Goal: Task Accomplishment & Management: Use online tool/utility

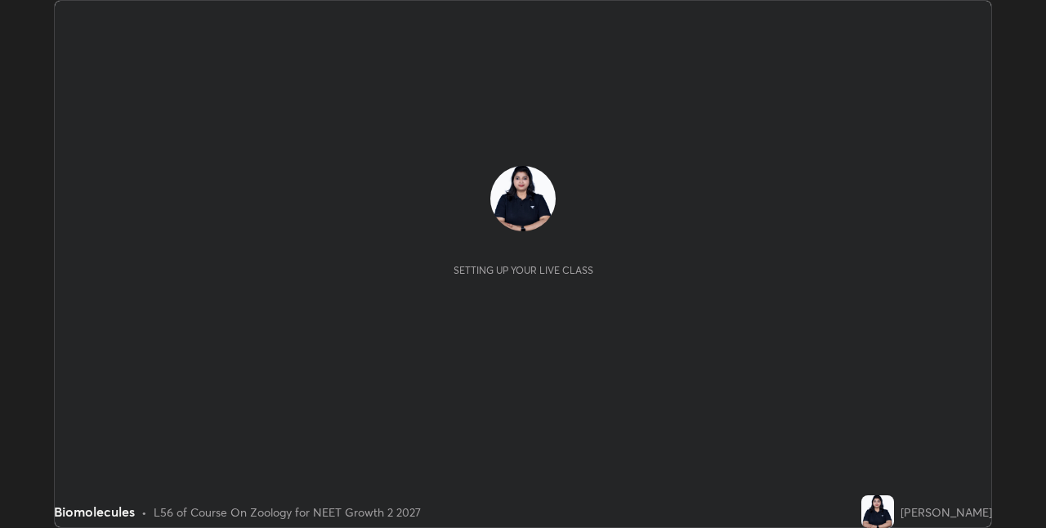
scroll to position [528, 1045]
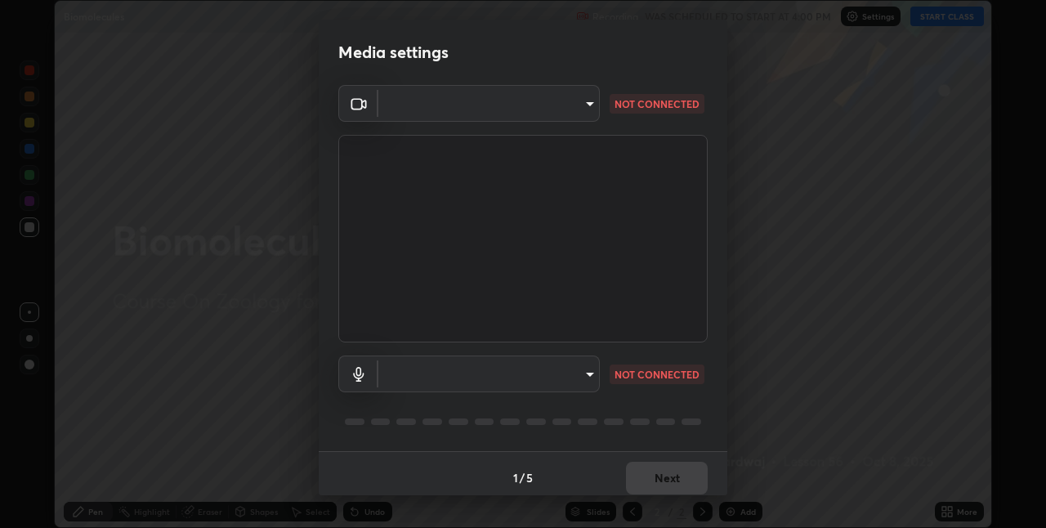
type input "280048489f4aceaa7dd929c42ae46e7d7a1038740bc9fc22ad0932e52b0860f8"
type input "9a35c5c25a6babe24da8f4d10541f36b9700ea2ee64c40e6af499a578b7a6969"
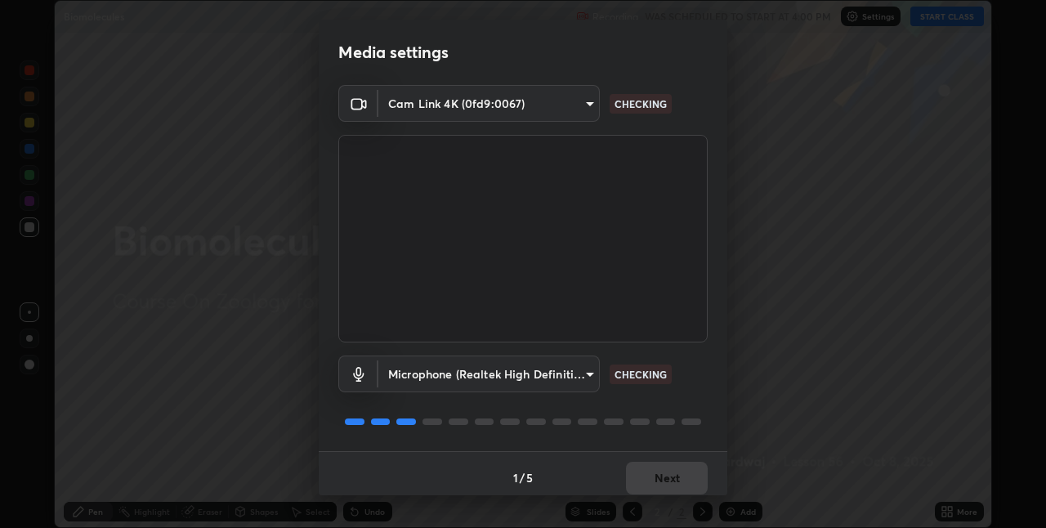
scroll to position [8, 0]
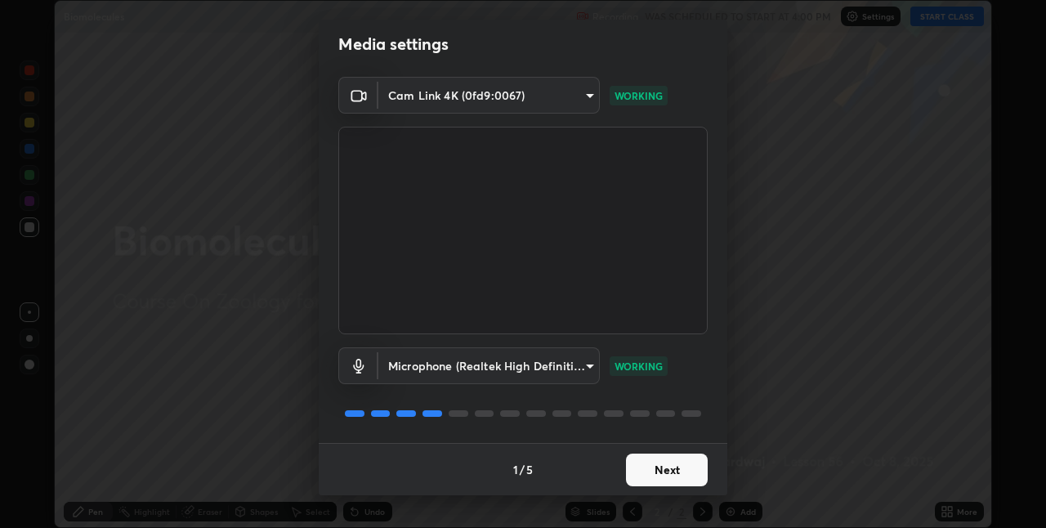
click at [669, 462] on button "Next" at bounding box center [667, 469] width 82 height 33
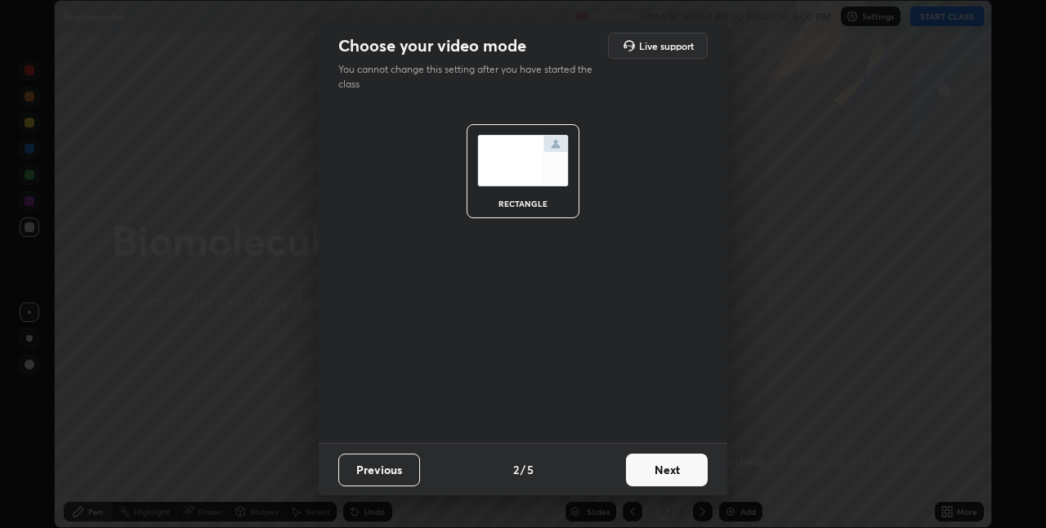
scroll to position [0, 0]
click at [678, 464] on button "Next" at bounding box center [667, 469] width 82 height 33
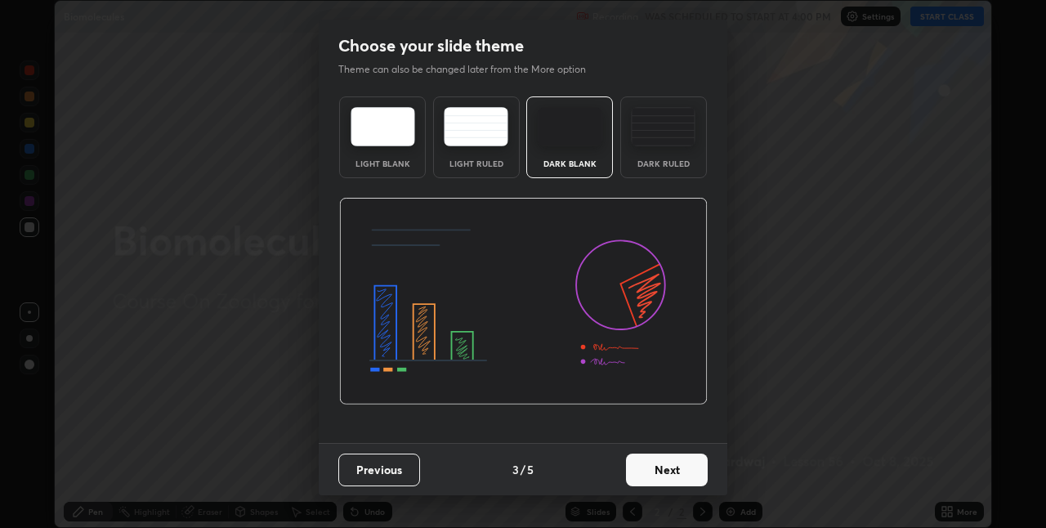
click at [683, 467] on button "Next" at bounding box center [667, 469] width 82 height 33
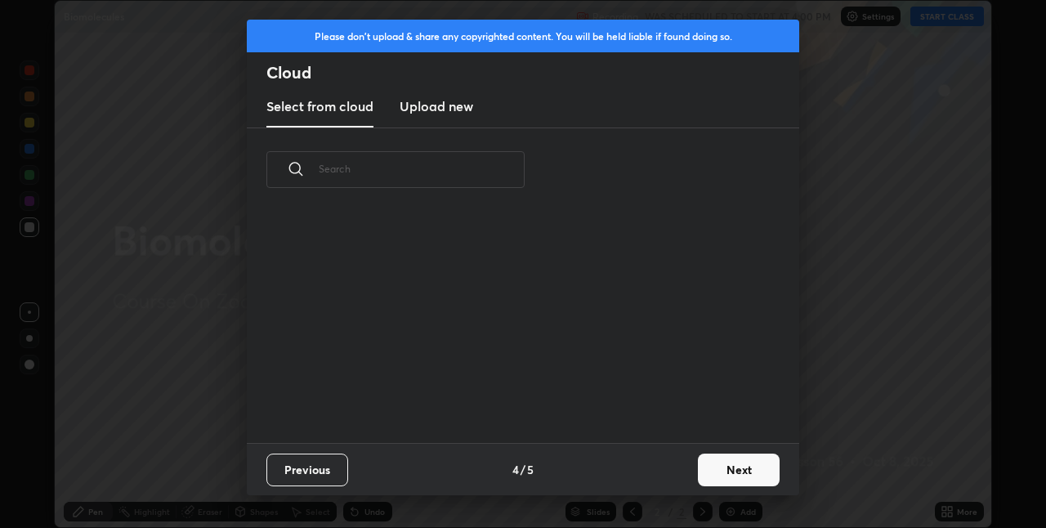
click at [684, 473] on div "Previous 4 / 5 Next" at bounding box center [523, 469] width 552 height 52
click at [720, 473] on button "Next" at bounding box center [739, 469] width 82 height 33
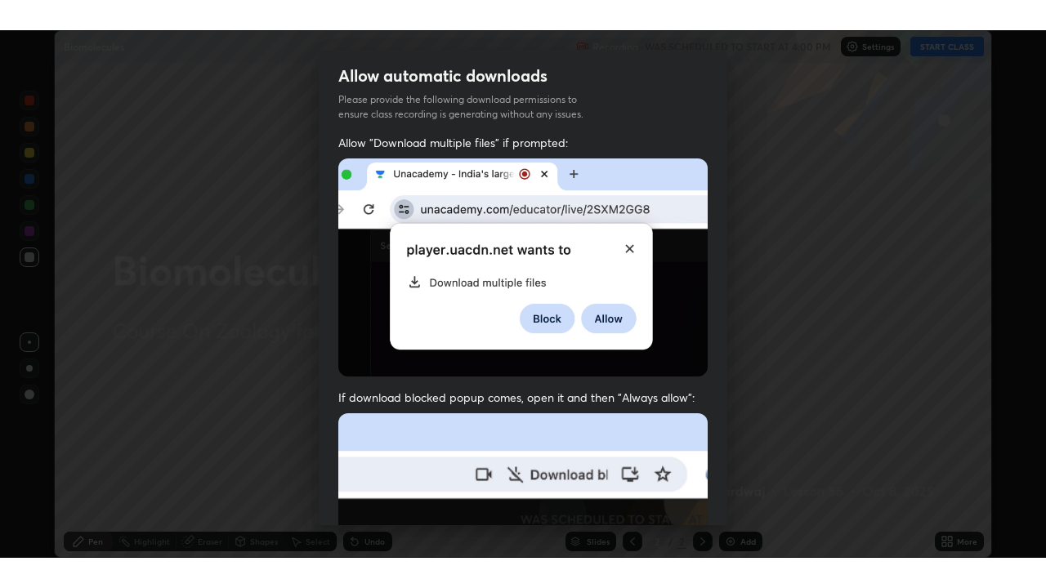
scroll to position [341, 0]
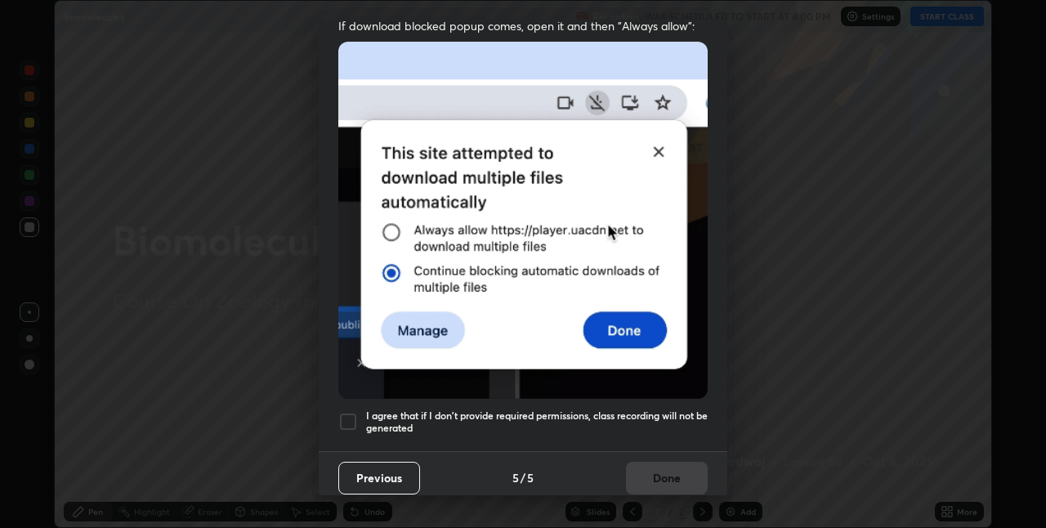
click at [349, 413] on div at bounding box center [348, 422] width 20 height 20
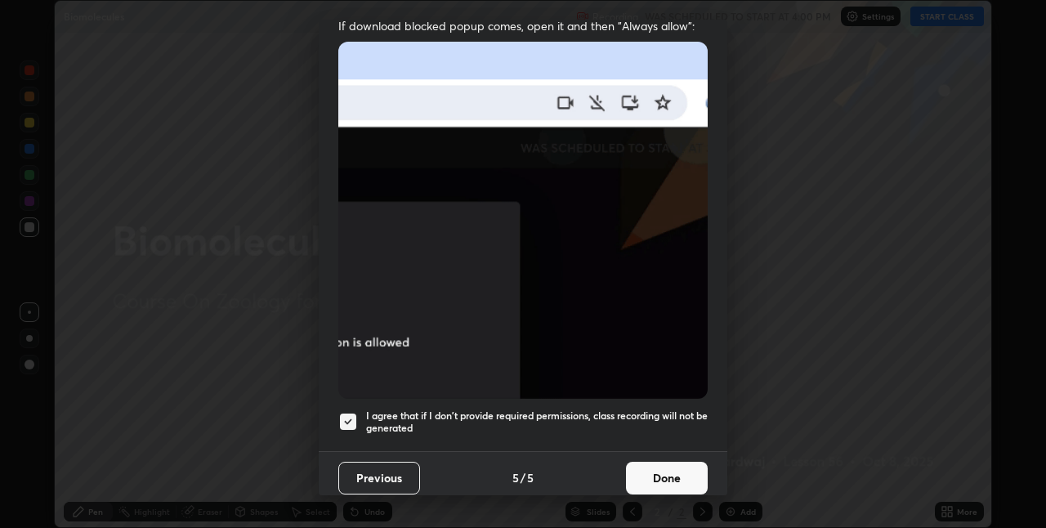
click at [635, 462] on button "Done" at bounding box center [667, 478] width 82 height 33
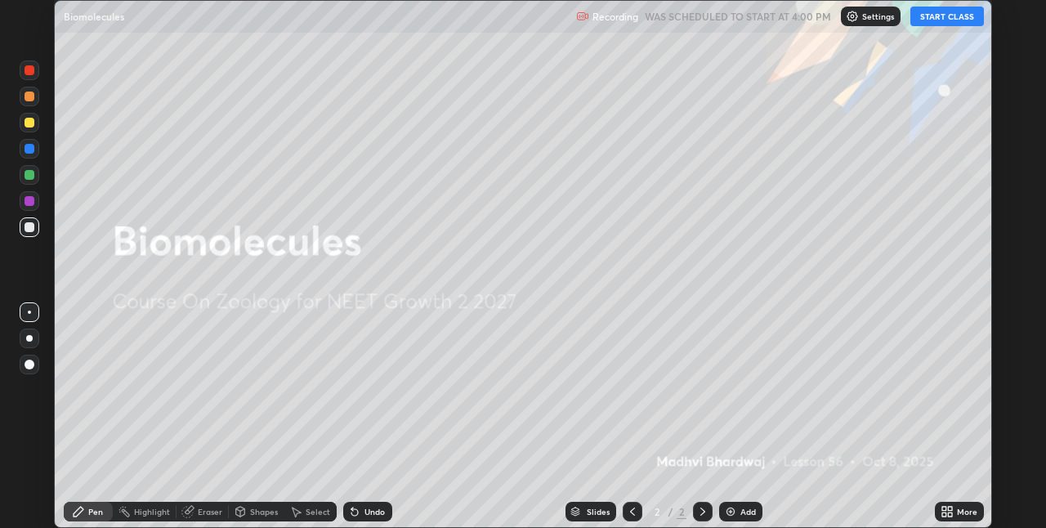
click at [931, 23] on button "START CLASS" at bounding box center [947, 17] width 74 height 20
click at [961, 519] on div "More" at bounding box center [959, 512] width 49 height 20
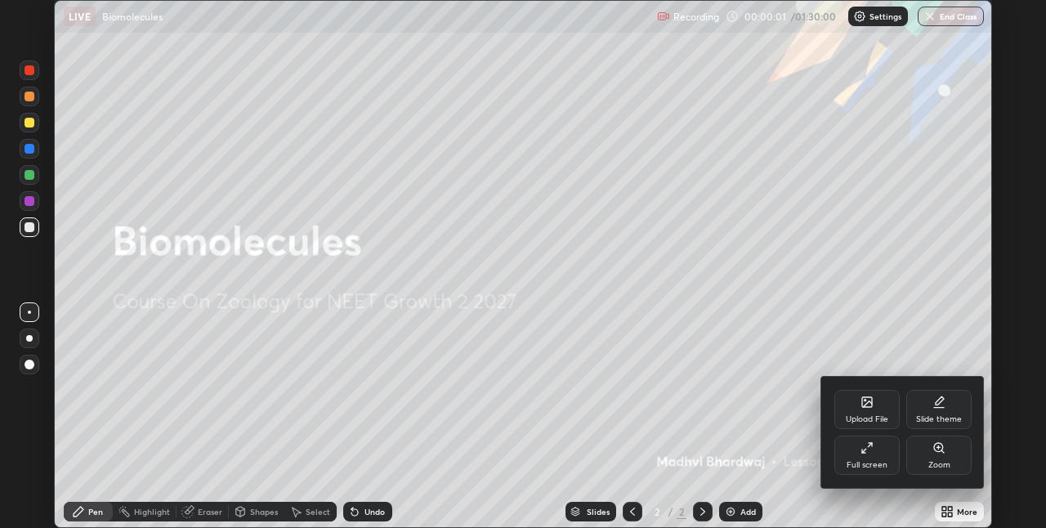
click at [868, 452] on icon at bounding box center [866, 447] width 13 height 13
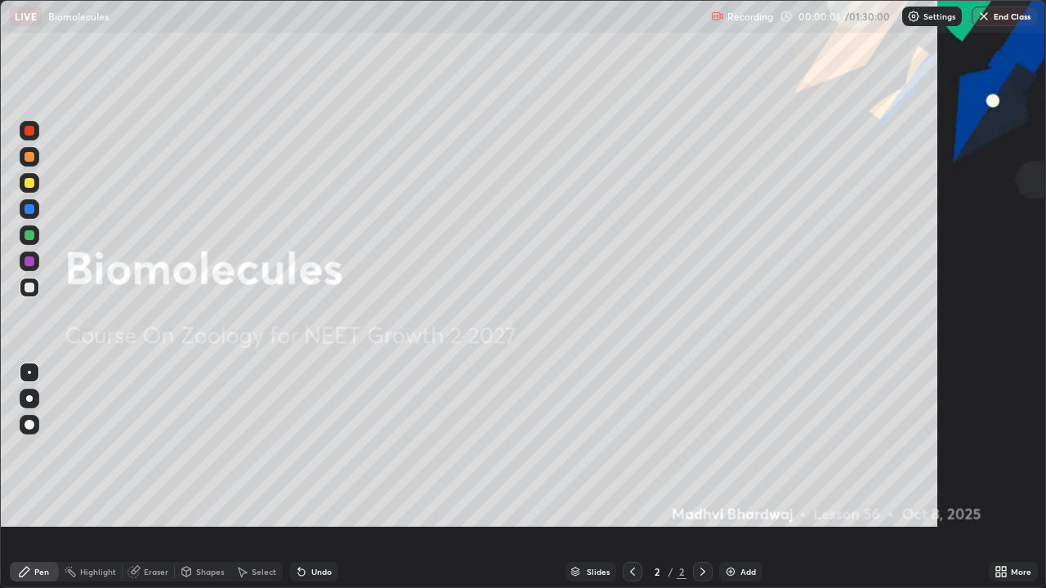
scroll to position [588, 1046]
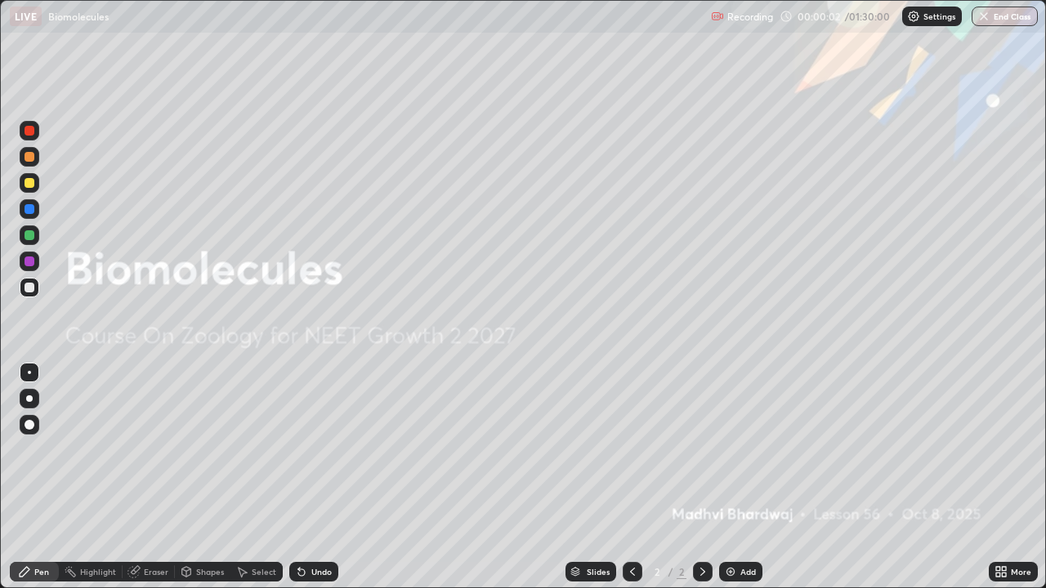
click at [742, 527] on div "Add" at bounding box center [740, 572] width 43 height 20
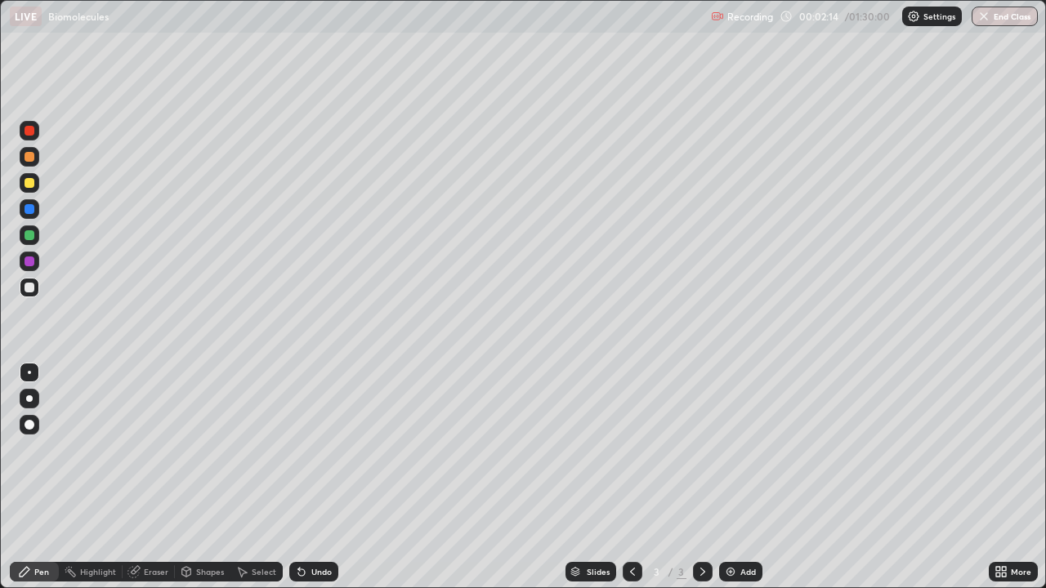
click at [33, 179] on div at bounding box center [30, 183] width 10 height 10
click at [319, 527] on div "Undo" at bounding box center [321, 572] width 20 height 8
click at [30, 292] on div at bounding box center [30, 288] width 10 height 10
click at [37, 183] on div at bounding box center [30, 183] width 20 height 20
click at [737, 527] on div "Add" at bounding box center [740, 572] width 43 height 20
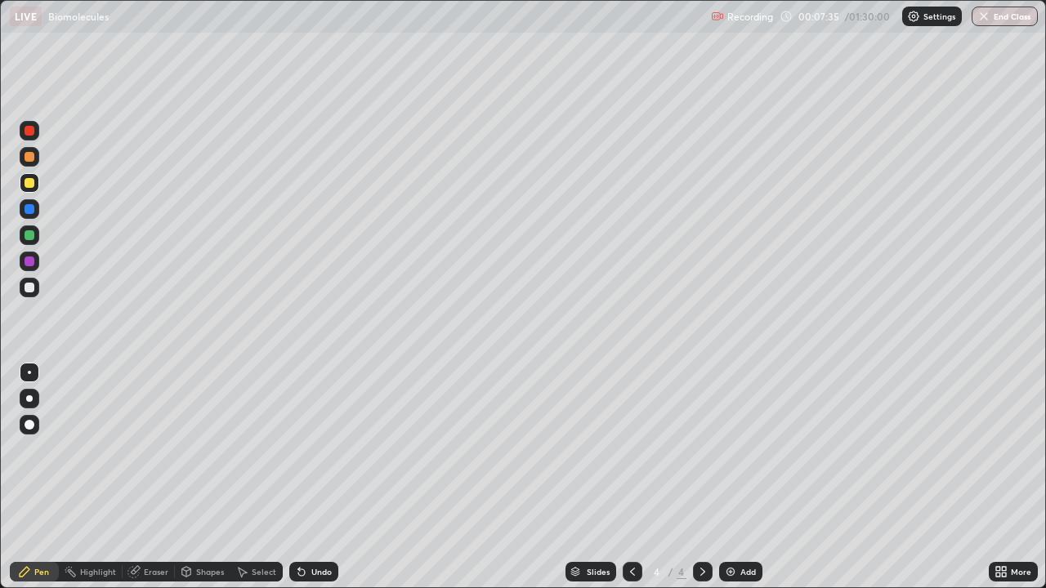
click at [35, 293] on div at bounding box center [30, 288] width 20 height 20
click at [36, 181] on div at bounding box center [30, 183] width 20 height 20
click at [33, 209] on div at bounding box center [30, 209] width 10 height 10
click at [38, 186] on div at bounding box center [30, 183] width 20 height 20
click at [756, 527] on div "Add" at bounding box center [740, 572] width 43 height 20
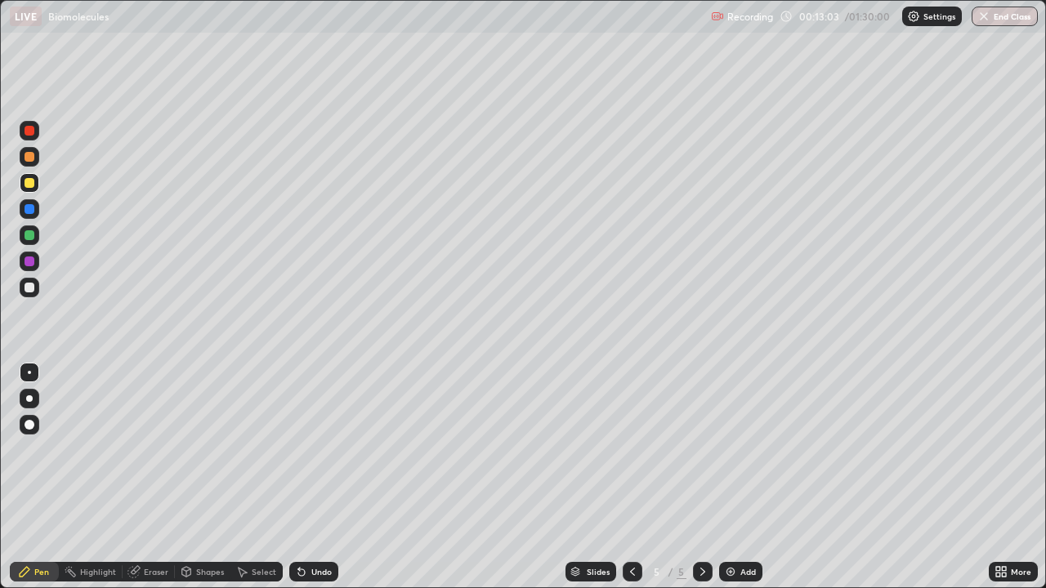
click at [32, 289] on div at bounding box center [30, 288] width 10 height 10
click at [375, 32] on div "LIVE Biomolecules" at bounding box center [357, 16] width 694 height 33
click at [29, 191] on div at bounding box center [30, 183] width 20 height 20
click at [30, 288] on div at bounding box center [30, 288] width 10 height 10
click at [29, 288] on div at bounding box center [30, 288] width 10 height 10
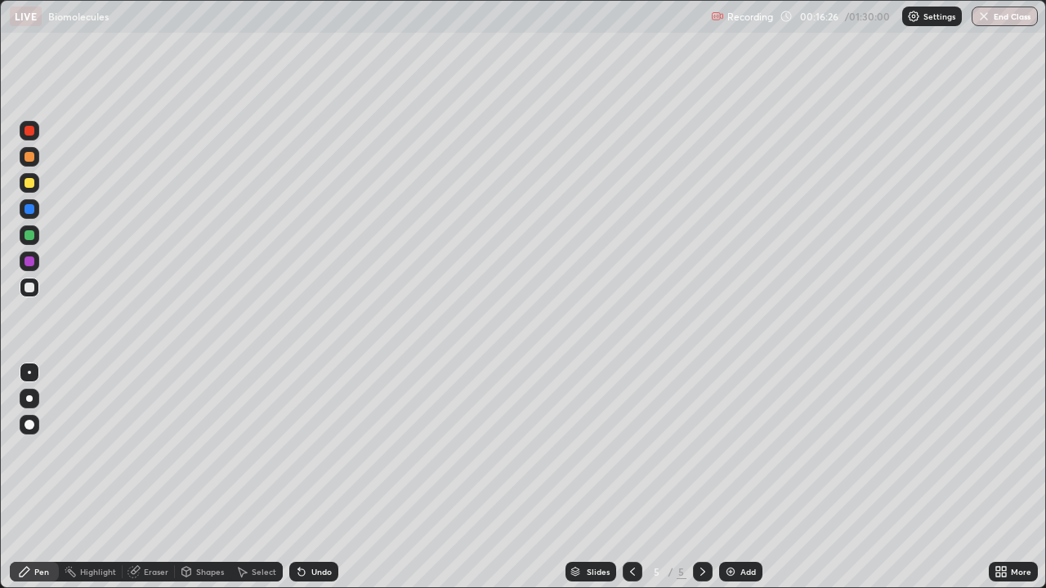
click at [36, 179] on div at bounding box center [30, 183] width 20 height 20
click at [30, 293] on div at bounding box center [30, 288] width 20 height 20
click at [31, 159] on div at bounding box center [30, 157] width 10 height 10
click at [746, 527] on div "Add" at bounding box center [740, 572] width 43 height 20
click at [36, 292] on div at bounding box center [30, 288] width 20 height 20
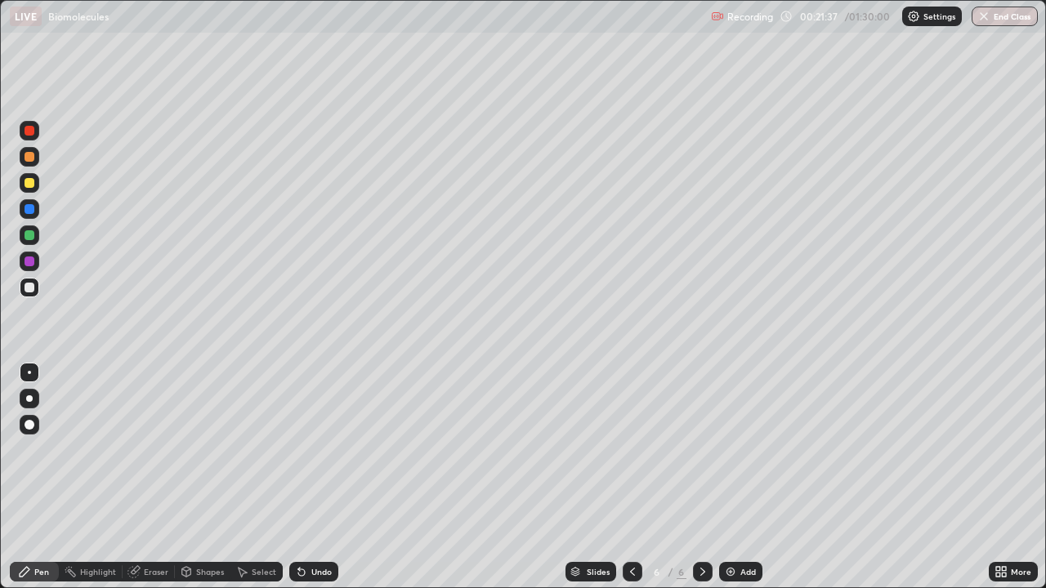
click at [36, 190] on div at bounding box center [30, 183] width 20 height 20
click at [35, 291] on div at bounding box center [30, 288] width 20 height 20
click at [33, 181] on div at bounding box center [30, 183] width 10 height 10
click at [747, 527] on div "Add" at bounding box center [740, 572] width 43 height 20
click at [37, 285] on div at bounding box center [30, 288] width 20 height 20
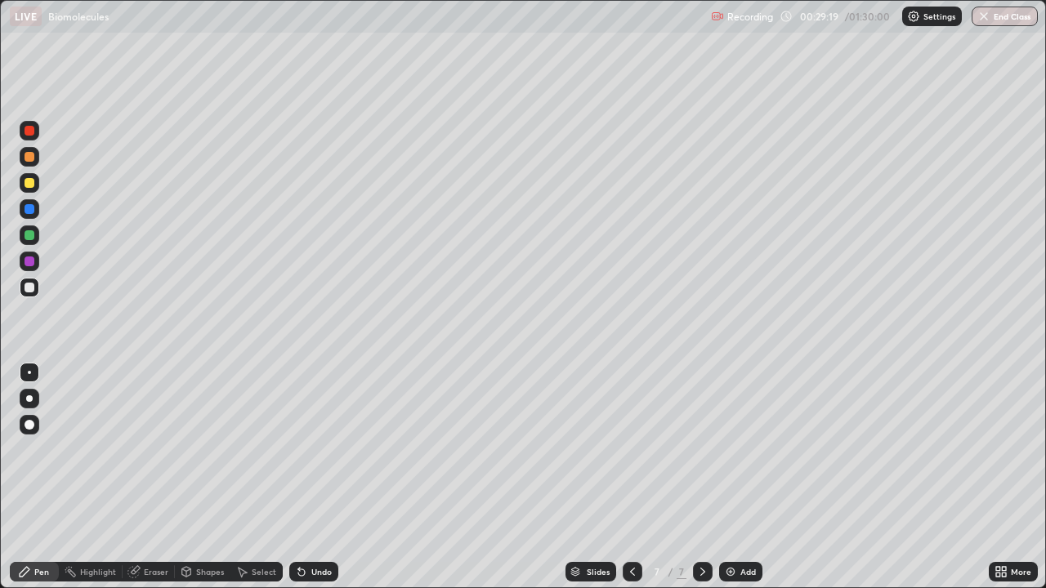
click at [311, 527] on div "Undo" at bounding box center [321, 572] width 20 height 8
click at [29, 202] on div at bounding box center [30, 209] width 20 height 20
click at [33, 263] on div at bounding box center [30, 262] width 10 height 10
click at [35, 237] on div at bounding box center [30, 235] width 20 height 20
click at [587, 527] on div "Slides" at bounding box center [590, 572] width 51 height 20
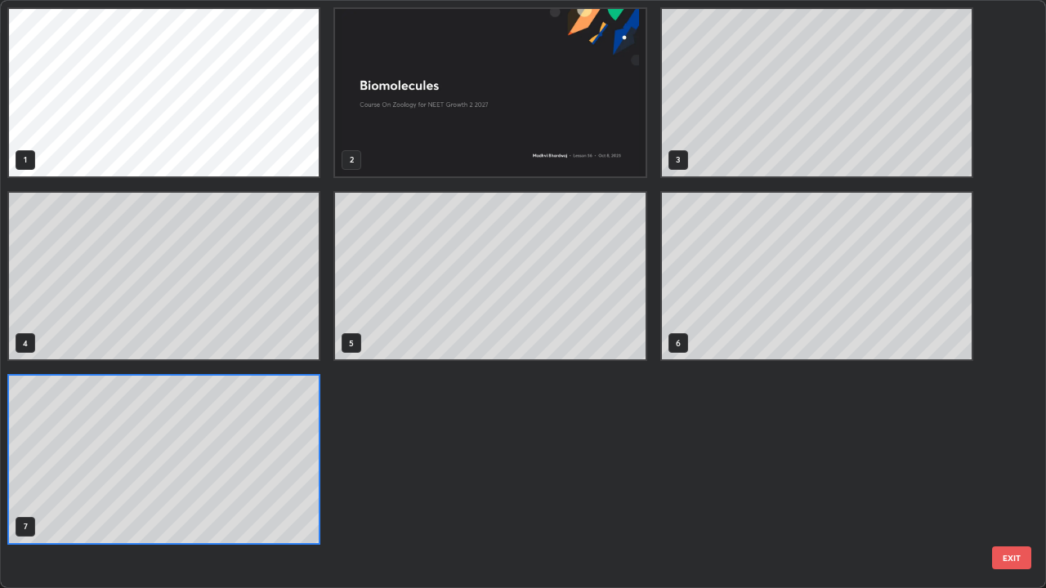
scroll to position [582, 1036]
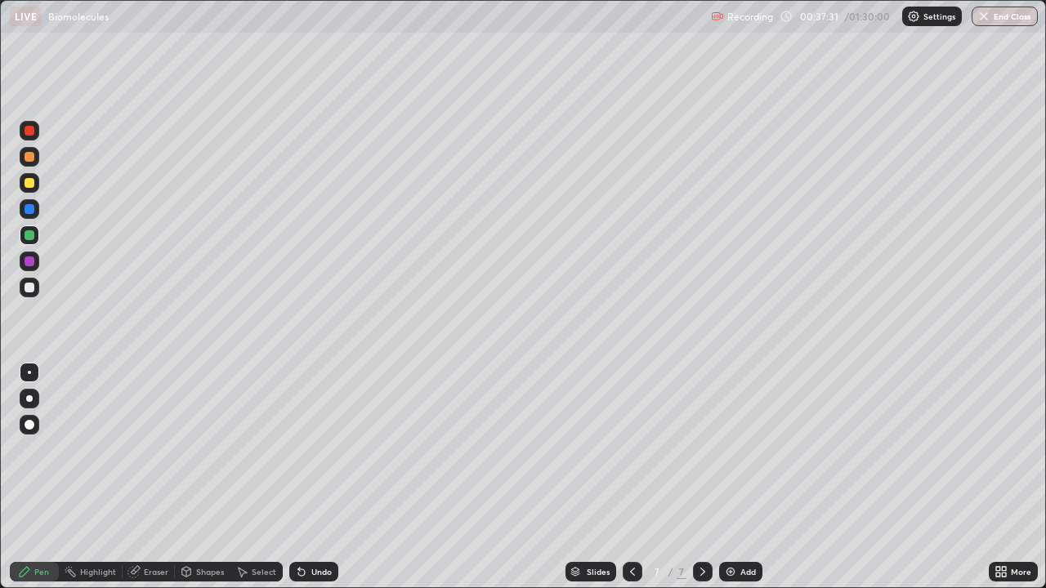
click at [752, 527] on div "Add" at bounding box center [748, 572] width 16 height 8
click at [38, 288] on div at bounding box center [30, 288] width 20 height 20
click at [36, 292] on div at bounding box center [30, 288] width 20 height 20
click at [37, 184] on div at bounding box center [30, 183] width 20 height 20
click at [38, 297] on div at bounding box center [30, 287] width 20 height 26
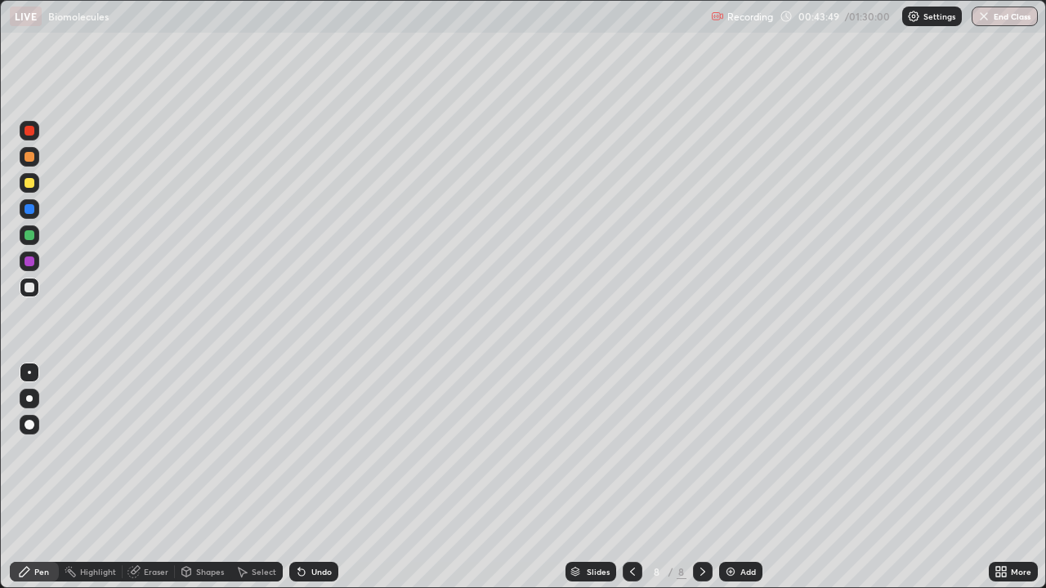
click at [754, 527] on div "Add" at bounding box center [748, 572] width 16 height 8
click at [29, 181] on div at bounding box center [30, 183] width 10 height 10
click at [31, 288] on div at bounding box center [30, 288] width 10 height 10
click at [30, 185] on div at bounding box center [30, 183] width 10 height 10
click at [38, 296] on div at bounding box center [30, 287] width 20 height 26
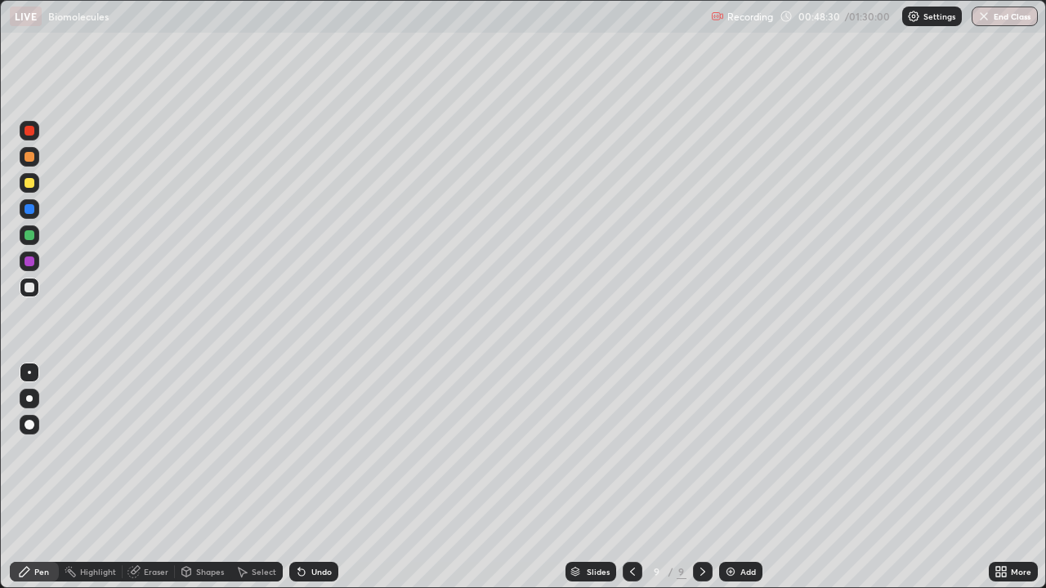
click at [29, 182] on div at bounding box center [30, 183] width 10 height 10
click at [38, 235] on div at bounding box center [30, 235] width 20 height 20
click at [36, 212] on div at bounding box center [30, 209] width 20 height 20
click at [33, 134] on div at bounding box center [30, 131] width 10 height 10
click at [30, 261] on div at bounding box center [30, 262] width 10 height 10
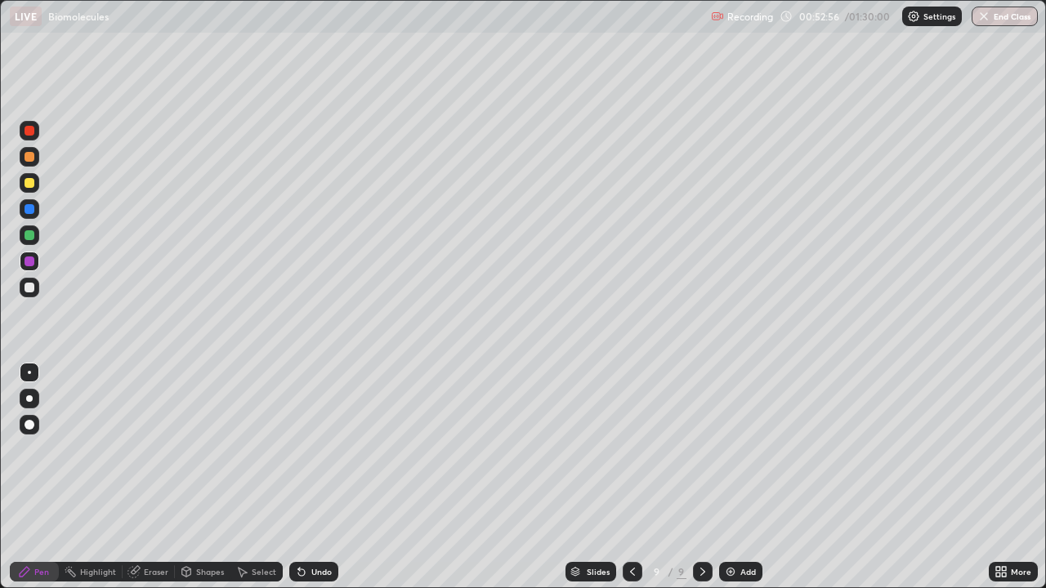
click at [38, 186] on div at bounding box center [30, 183] width 20 height 20
click at [37, 239] on div at bounding box center [30, 235] width 20 height 20
click at [36, 211] on div at bounding box center [30, 209] width 20 height 20
click at [316, 527] on div "Undo" at bounding box center [313, 572] width 49 height 20
click at [30, 157] on div at bounding box center [30, 157] width 10 height 10
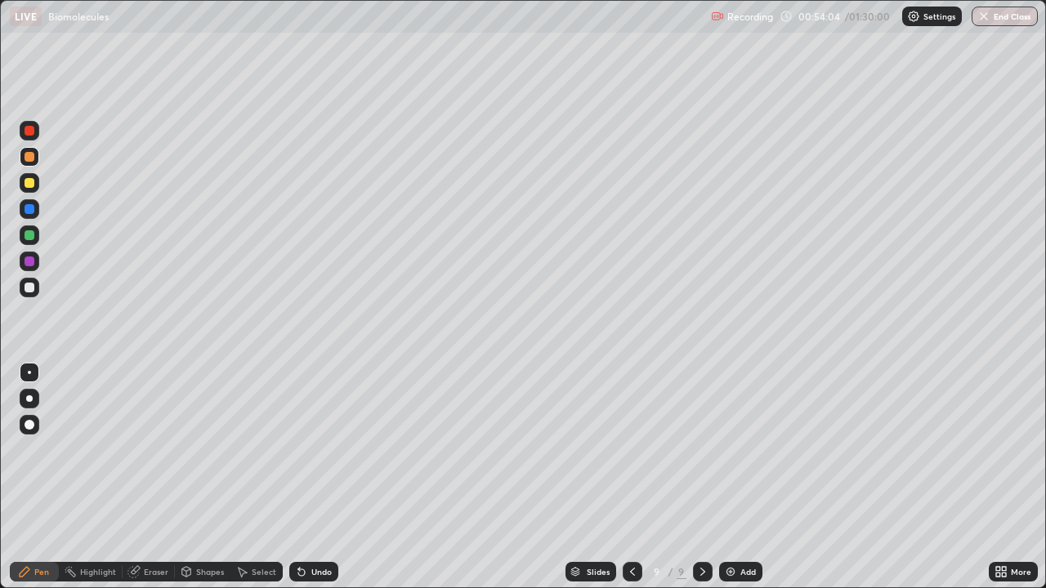
click at [32, 211] on div at bounding box center [30, 209] width 10 height 10
click at [30, 136] on div at bounding box center [30, 131] width 20 height 20
click at [320, 527] on div "Undo" at bounding box center [321, 572] width 20 height 8
click at [37, 264] on div at bounding box center [30, 262] width 20 height 20
click at [755, 527] on div "Add" at bounding box center [740, 572] width 43 height 20
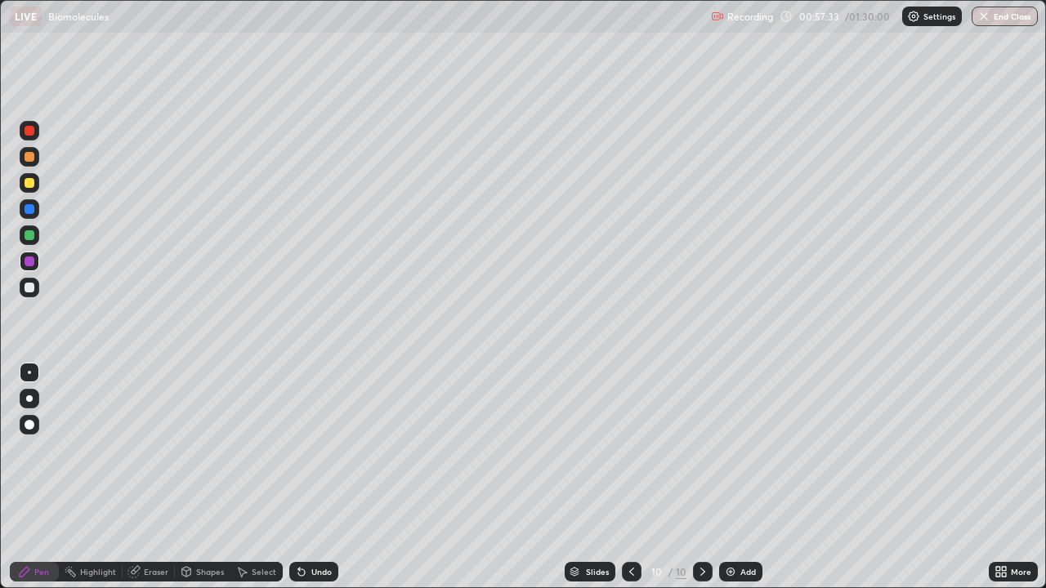
click at [32, 157] on div at bounding box center [30, 157] width 10 height 10
click at [35, 286] on div at bounding box center [30, 288] width 20 height 20
click at [316, 527] on div "Undo" at bounding box center [321, 572] width 20 height 8
click at [33, 161] on div at bounding box center [30, 157] width 10 height 10
click at [32, 289] on div at bounding box center [30, 288] width 10 height 10
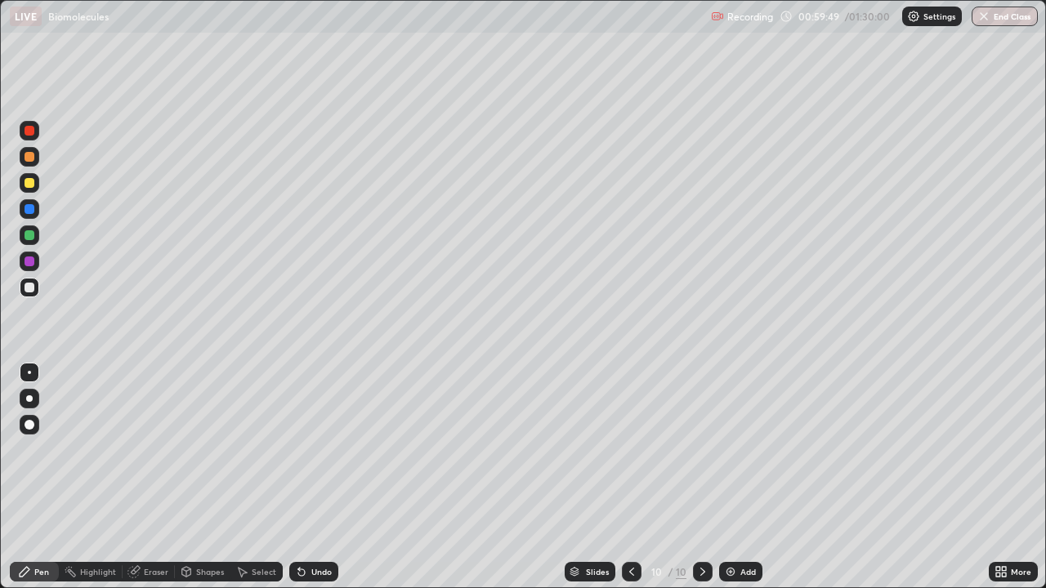
click at [737, 527] on div "Add" at bounding box center [740, 572] width 43 height 20
click at [749, 527] on div "Add" at bounding box center [748, 572] width 16 height 8
click at [30, 183] on div at bounding box center [30, 183] width 10 height 10
click at [33, 292] on div at bounding box center [30, 288] width 20 height 20
click at [631, 527] on icon at bounding box center [632, 571] width 13 height 13
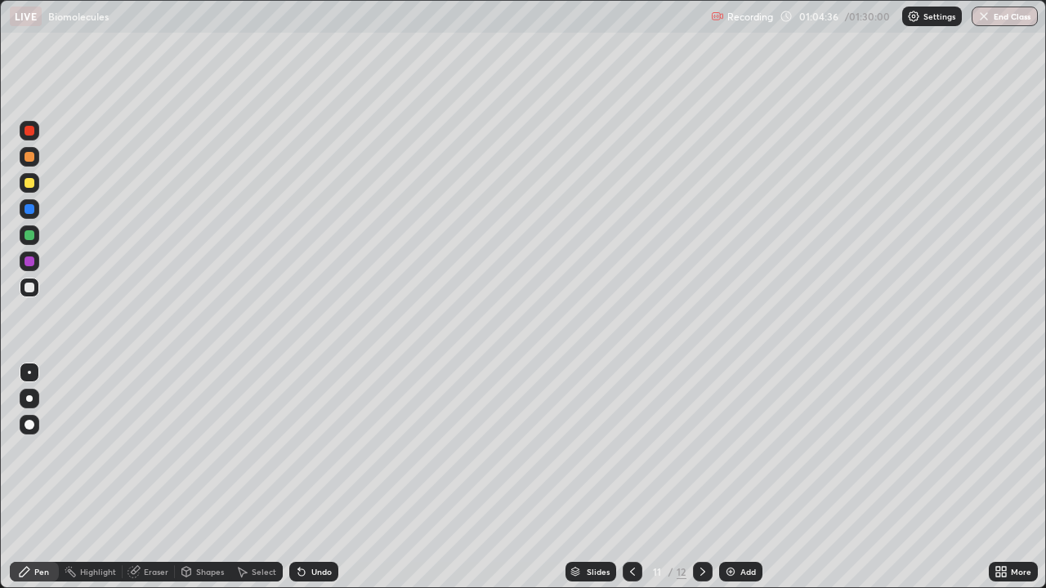
click at [638, 527] on div at bounding box center [632, 572] width 20 height 20
click at [637, 527] on div at bounding box center [632, 572] width 20 height 20
click at [631, 527] on icon at bounding box center [632, 571] width 13 height 13
click at [703, 527] on icon at bounding box center [702, 571] width 13 height 13
click at [700, 527] on icon at bounding box center [702, 572] width 5 height 8
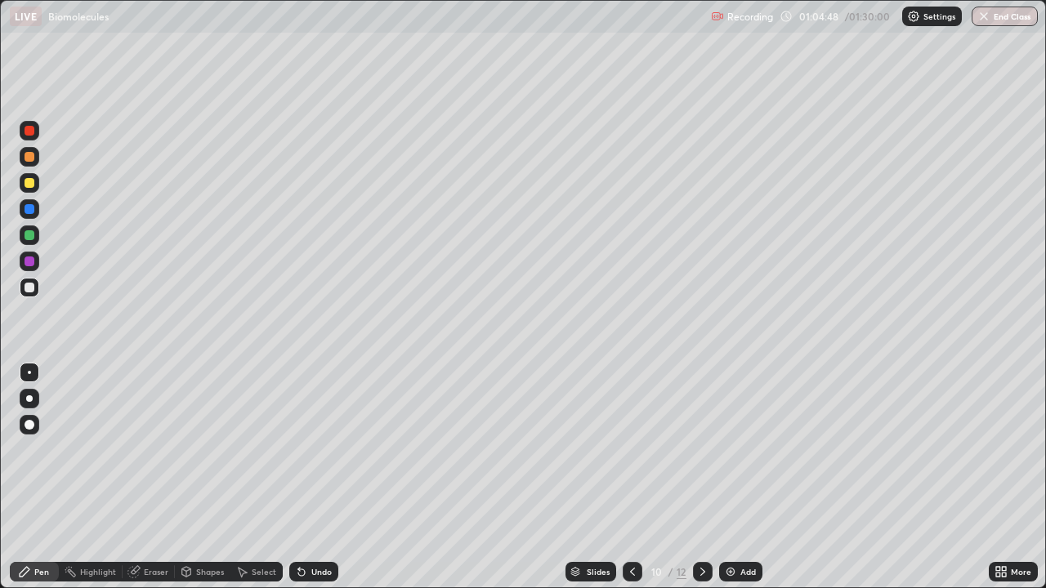
click at [697, 527] on div at bounding box center [703, 572] width 20 height 20
click at [701, 527] on icon at bounding box center [702, 572] width 5 height 8
click at [317, 527] on div "Undo" at bounding box center [321, 572] width 20 height 8
click at [322, 527] on div "Undo" at bounding box center [321, 572] width 20 height 8
click at [30, 235] on div at bounding box center [30, 235] width 10 height 10
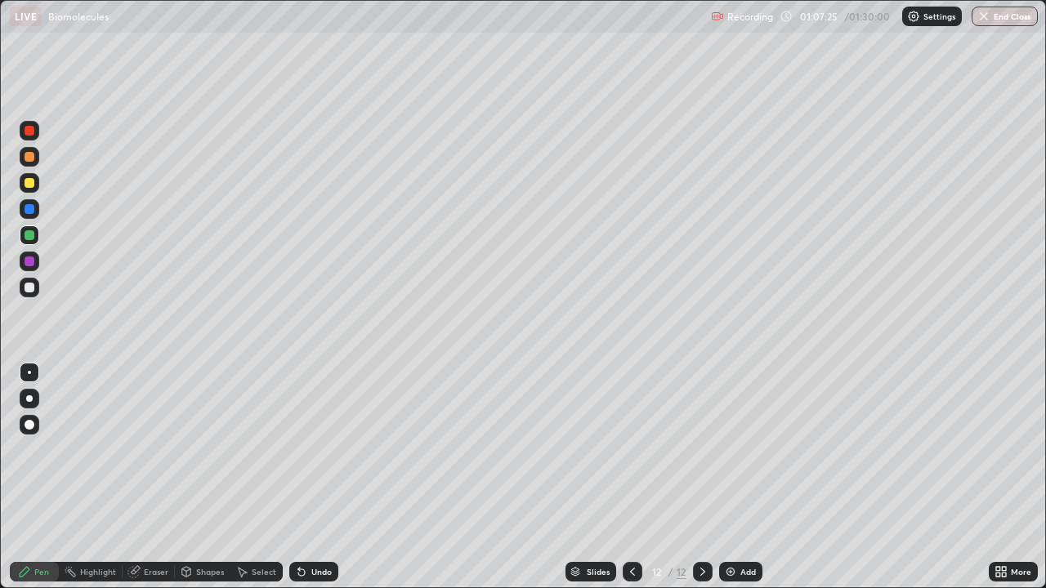
click at [750, 527] on div "Add" at bounding box center [748, 572] width 16 height 8
click at [33, 184] on div at bounding box center [30, 183] width 10 height 10
click at [37, 289] on div at bounding box center [30, 288] width 20 height 20
click at [33, 183] on div at bounding box center [30, 183] width 10 height 10
click at [37, 290] on div at bounding box center [30, 288] width 20 height 20
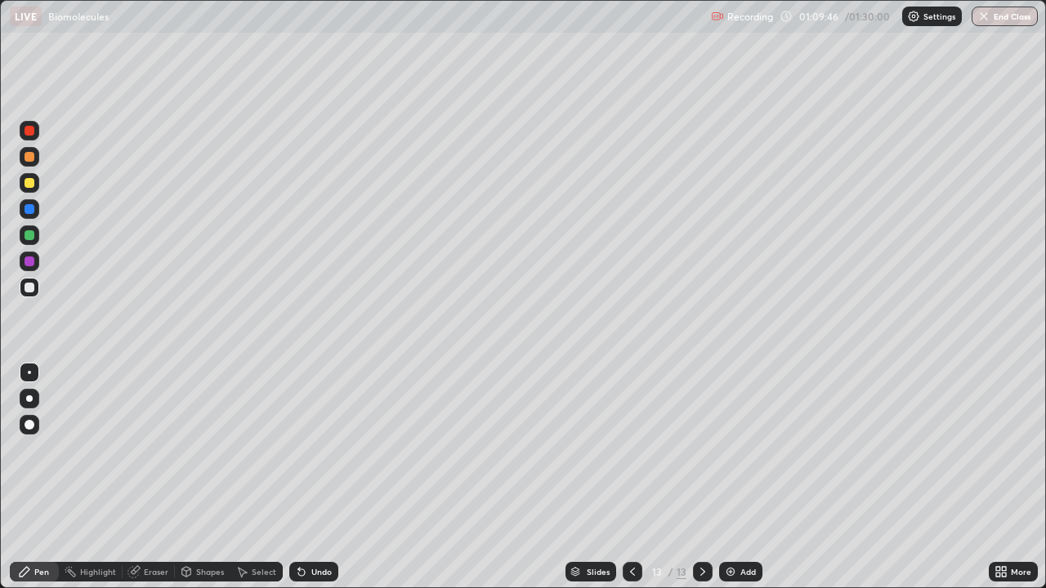
click at [38, 204] on div at bounding box center [30, 209] width 20 height 20
click at [33, 288] on div at bounding box center [30, 288] width 10 height 10
click at [35, 234] on div at bounding box center [30, 235] width 20 height 20
click at [35, 288] on div at bounding box center [30, 288] width 20 height 20
click at [27, 190] on div at bounding box center [30, 183] width 20 height 20
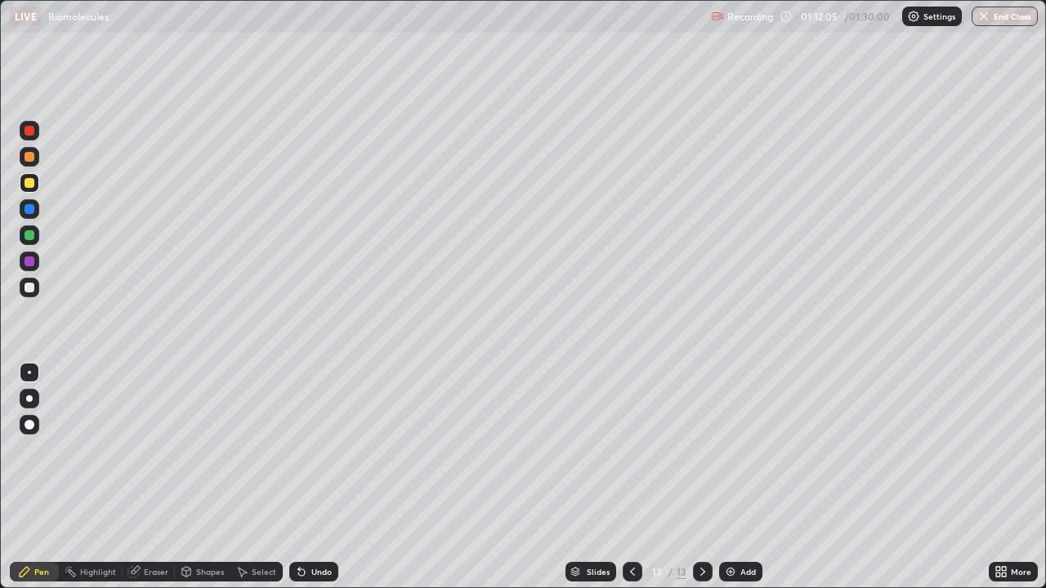
click at [38, 233] on div at bounding box center [30, 235] width 20 height 20
click at [33, 292] on div at bounding box center [30, 288] width 10 height 10
click at [33, 134] on div at bounding box center [30, 131] width 20 height 20
click at [761, 527] on div "Add" at bounding box center [740, 572] width 43 height 20
click at [30, 284] on div at bounding box center [30, 288] width 10 height 10
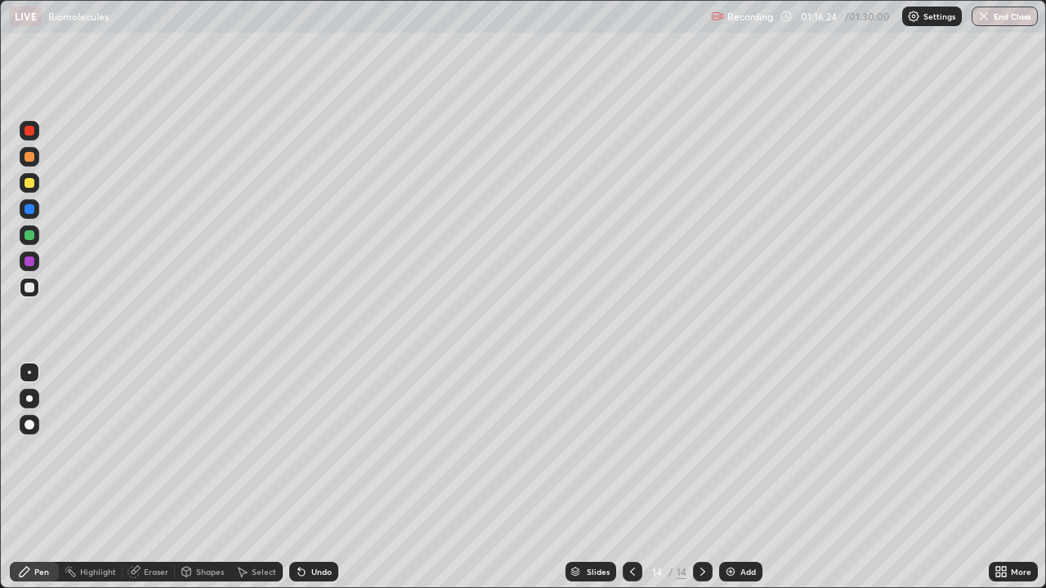
click at [30, 182] on div at bounding box center [30, 183] width 10 height 10
click at [37, 295] on div at bounding box center [30, 288] width 20 height 20
click at [631, 527] on icon at bounding box center [632, 571] width 13 height 13
click at [632, 527] on icon at bounding box center [632, 571] width 13 height 13
click at [640, 527] on div at bounding box center [632, 571] width 20 height 33
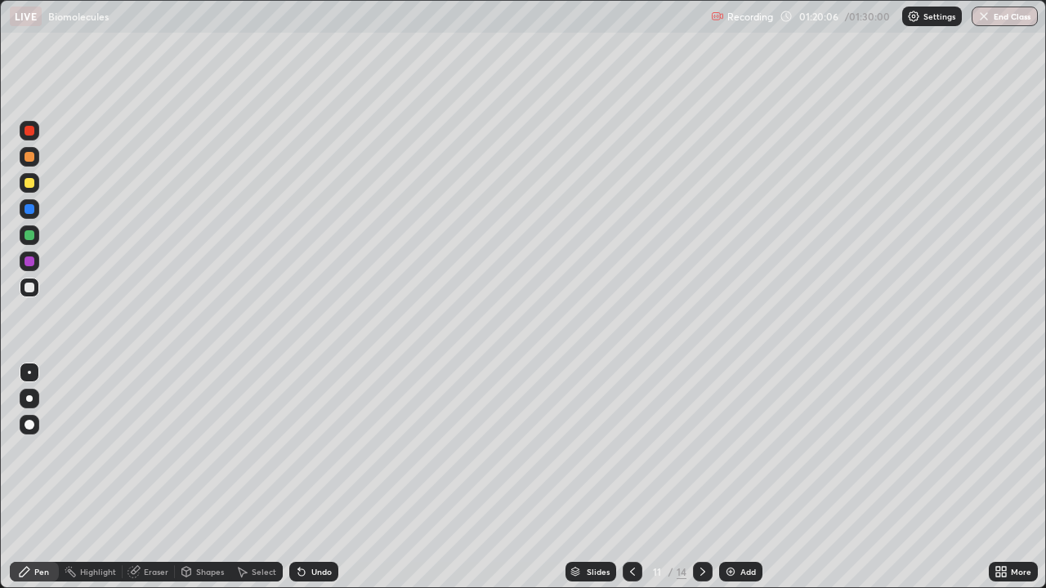
click at [636, 527] on div at bounding box center [632, 571] width 20 height 33
click at [638, 527] on div at bounding box center [632, 571] width 20 height 33
click at [701, 527] on icon at bounding box center [702, 571] width 13 height 13
click at [700, 527] on icon at bounding box center [702, 571] width 13 height 13
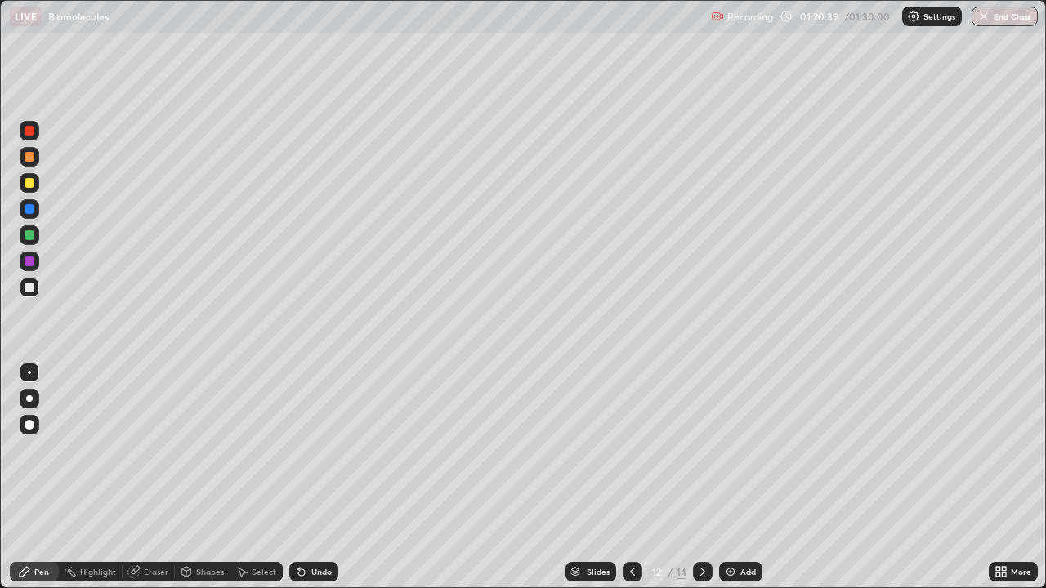
click at [699, 527] on div at bounding box center [703, 572] width 20 height 20
click at [701, 527] on icon at bounding box center [702, 571] width 13 height 13
click at [383, 527] on div "Slides 14 / 14 Add" at bounding box center [663, 571] width 650 height 33
click at [742, 527] on div "Add" at bounding box center [740, 572] width 43 height 20
click at [38, 285] on div at bounding box center [30, 288] width 20 height 20
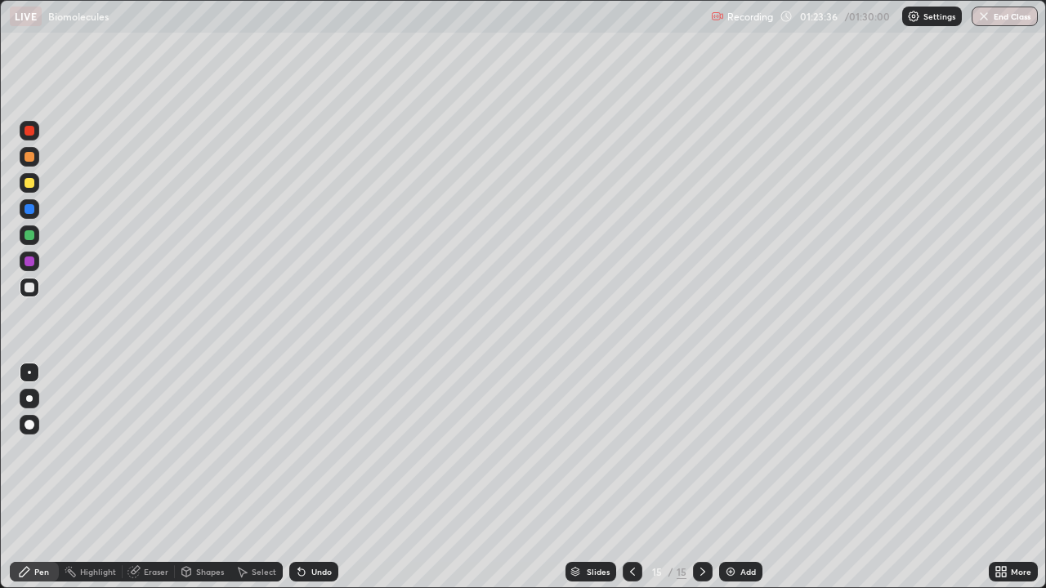
click at [35, 185] on div at bounding box center [30, 183] width 20 height 20
click at [35, 284] on div at bounding box center [30, 288] width 20 height 20
click at [30, 235] on div at bounding box center [30, 235] width 10 height 10
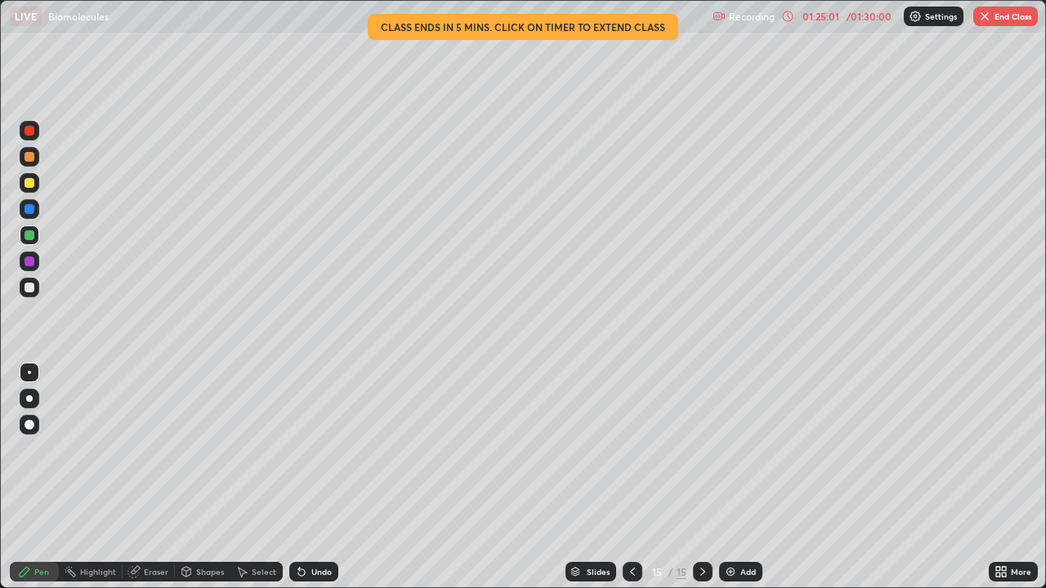
click at [35, 261] on div at bounding box center [30, 262] width 20 height 20
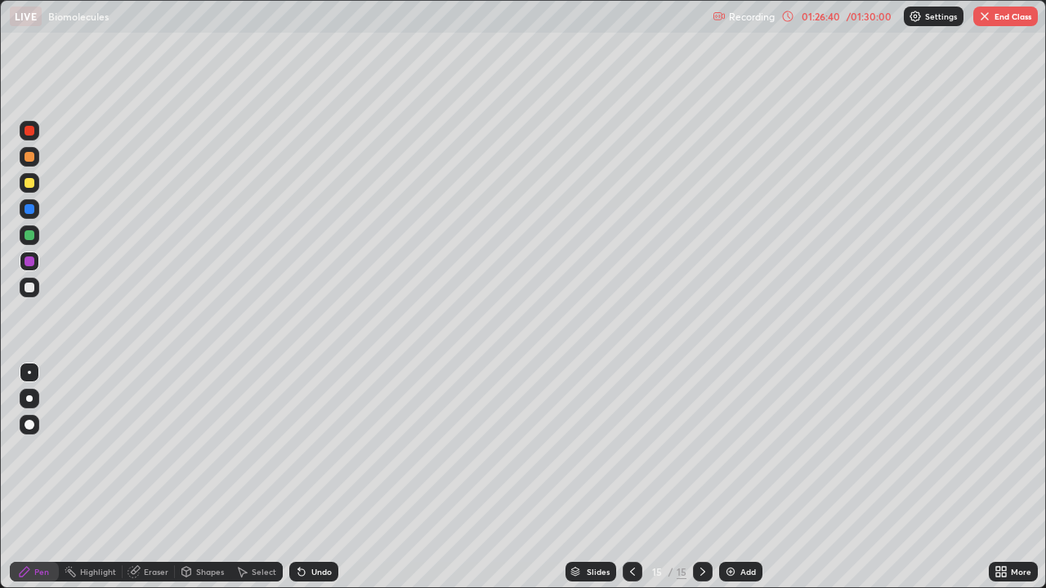
click at [743, 527] on div "Add" at bounding box center [748, 572] width 16 height 8
click at [38, 290] on div at bounding box center [30, 288] width 20 height 20
click at [999, 11] on button "End Class" at bounding box center [1005, 17] width 65 height 20
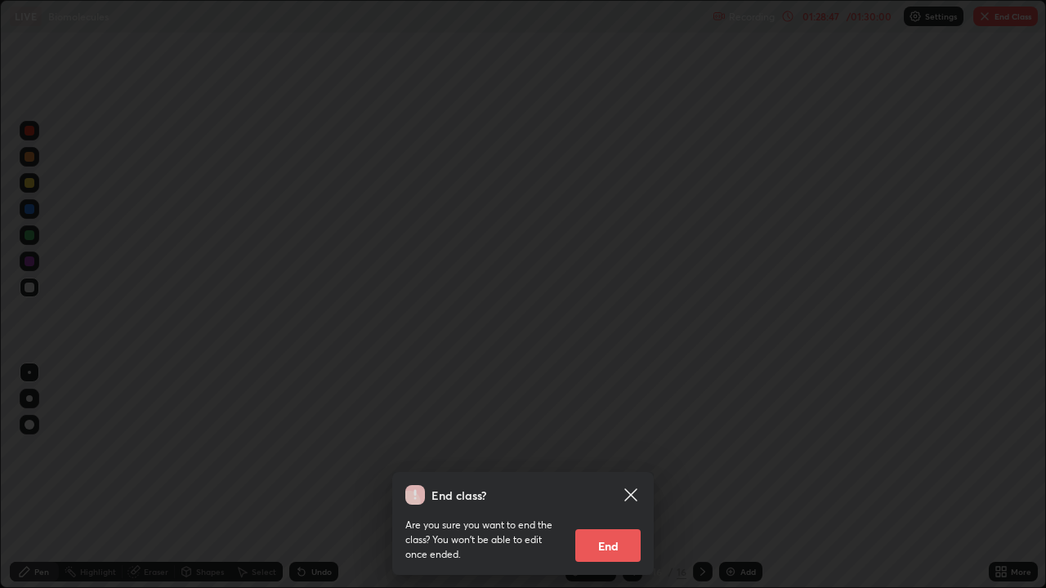
click at [623, 527] on button "End" at bounding box center [607, 545] width 65 height 33
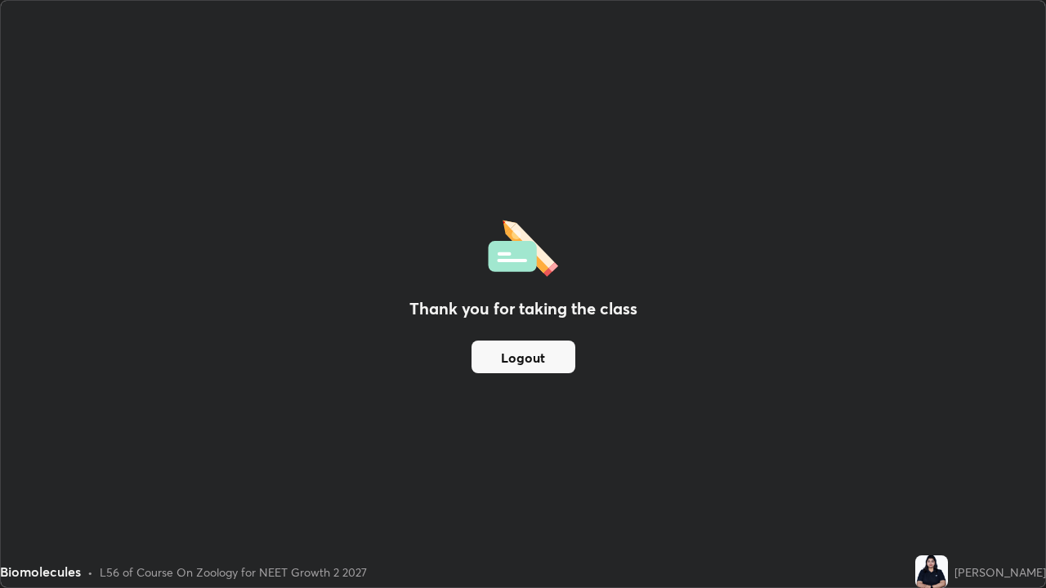
click at [502, 356] on button "Logout" at bounding box center [523, 357] width 104 height 33
click at [501, 357] on button "Logout" at bounding box center [523, 357] width 104 height 33
click at [495, 353] on button "Logout" at bounding box center [523, 357] width 104 height 33
